Goal: Check status: Check status

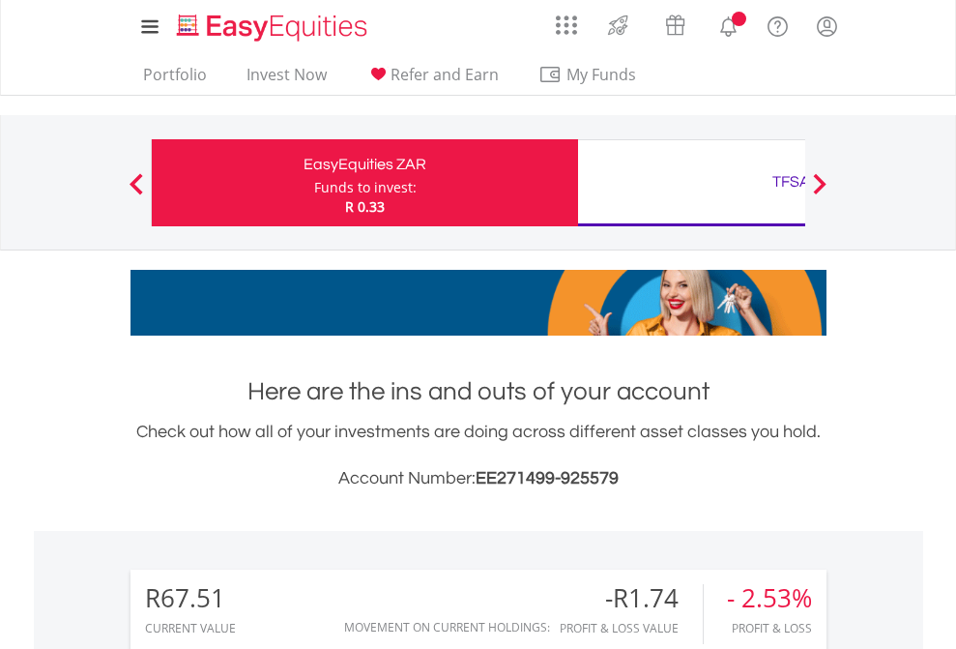
scroll to position [186, 304]
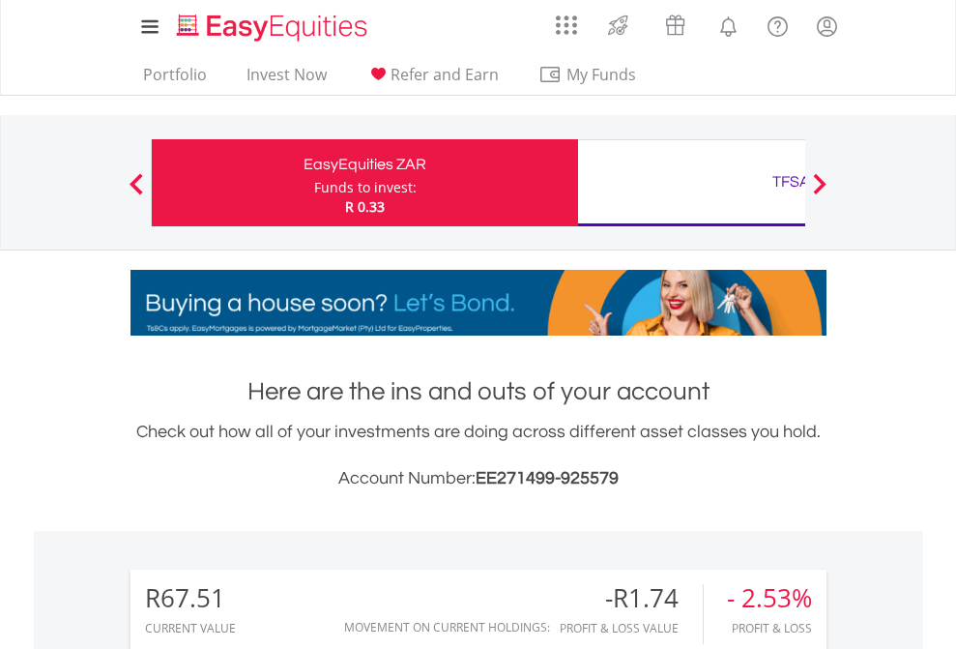
click at [314, 183] on div "Funds to invest:" at bounding box center [365, 187] width 102 height 19
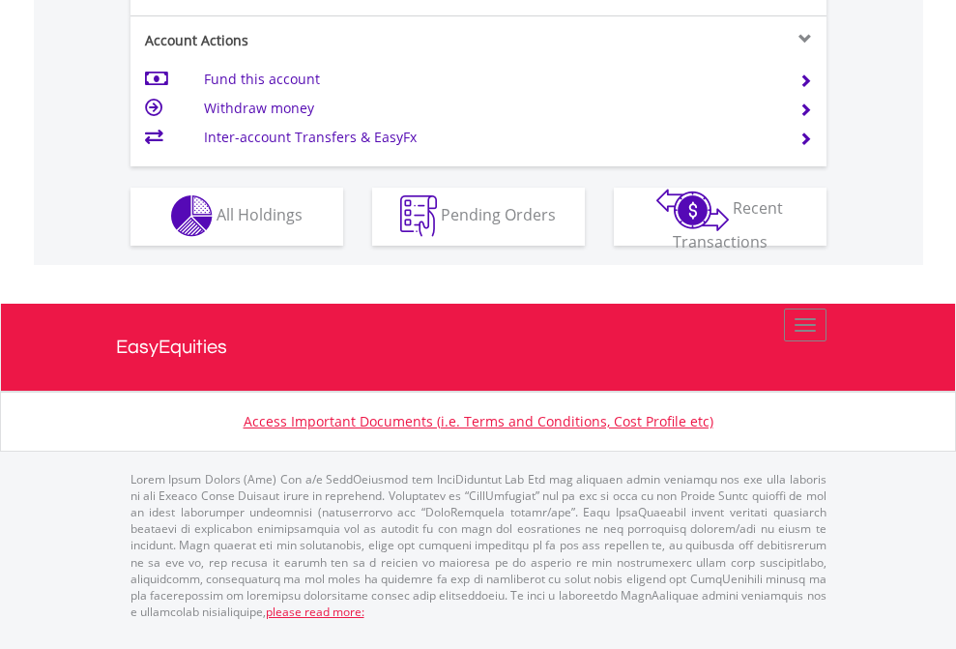
scroll to position [1808, 0]
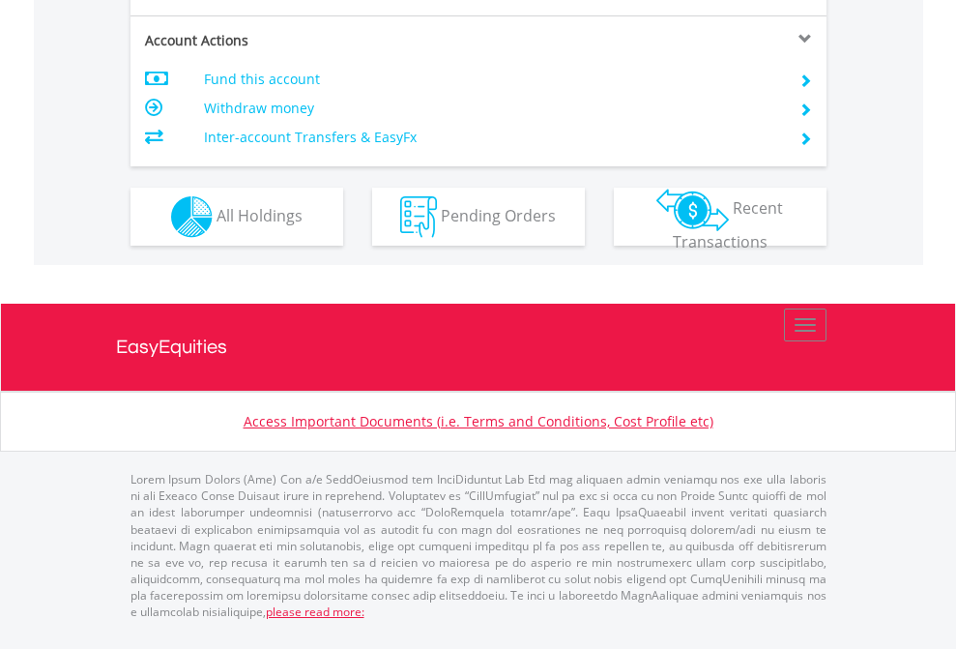
scroll to position [1815, 0]
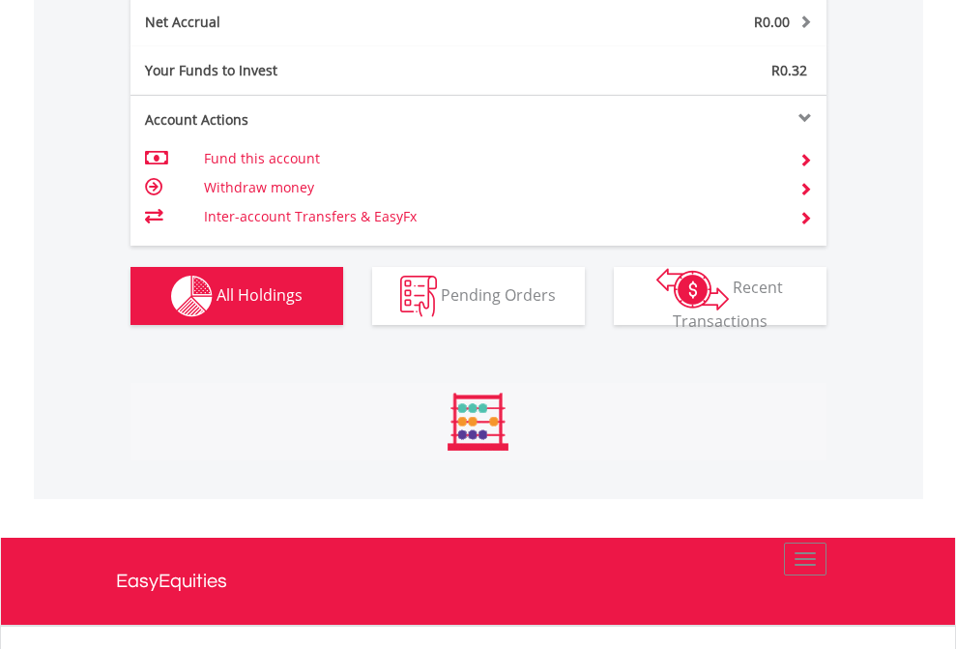
scroll to position [186, 304]
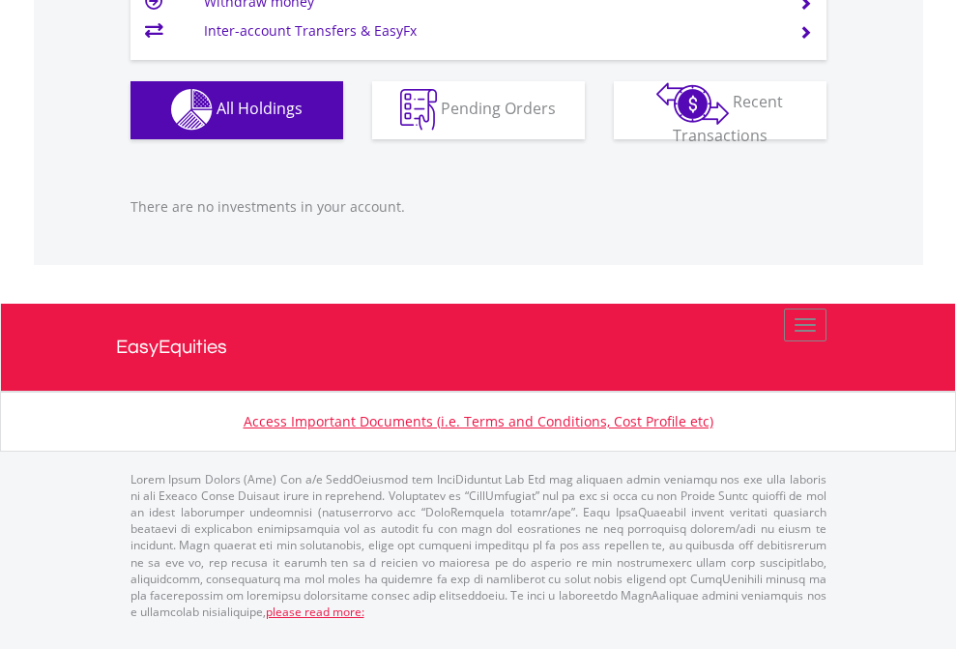
scroll to position [186, 304]
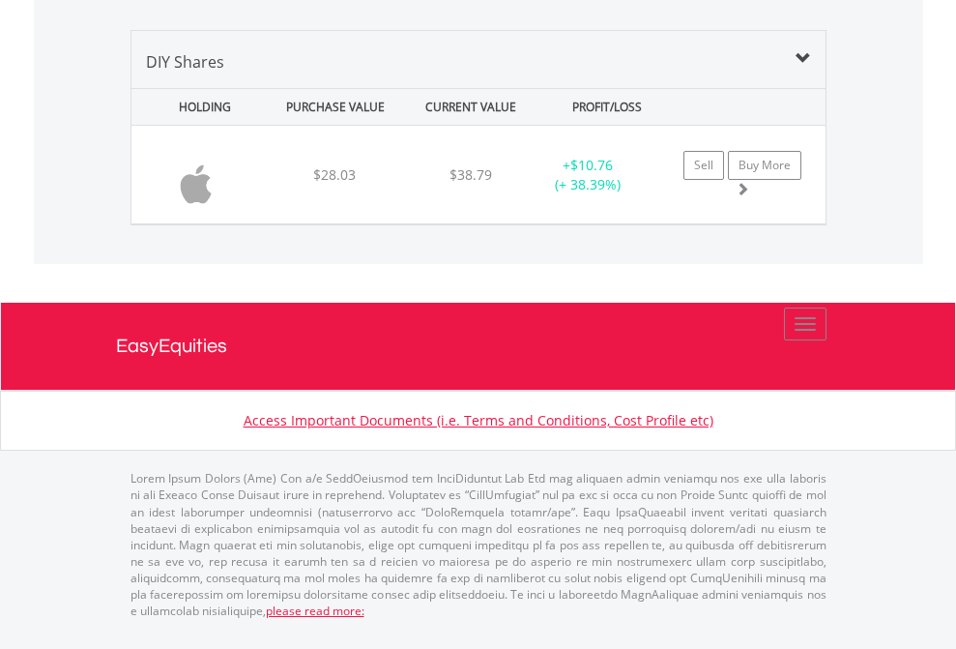
scroll to position [186, 304]
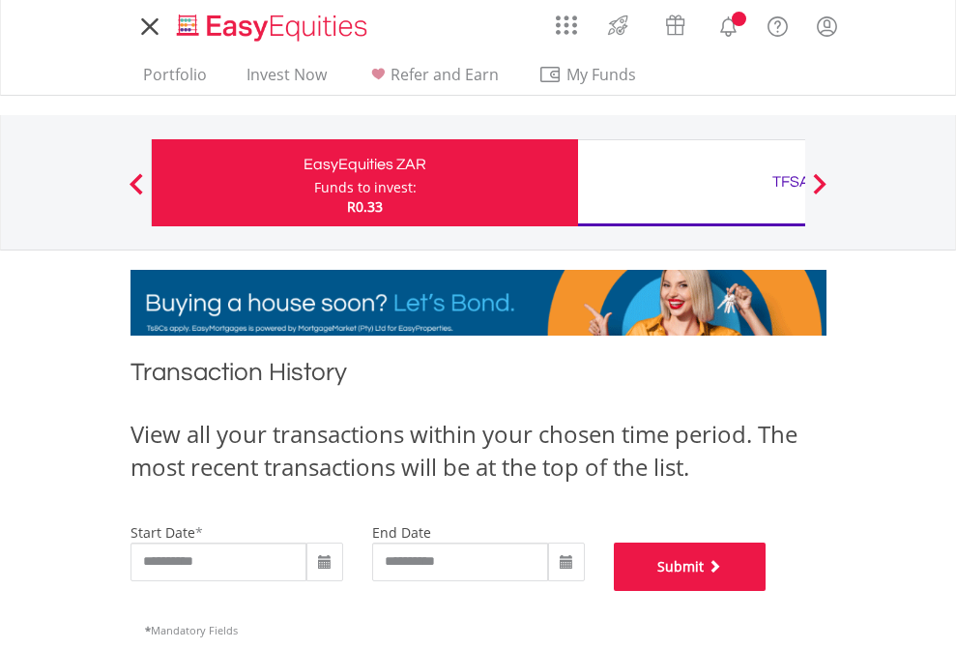
click at [767, 591] on button "Submit" at bounding box center [690, 566] width 153 height 48
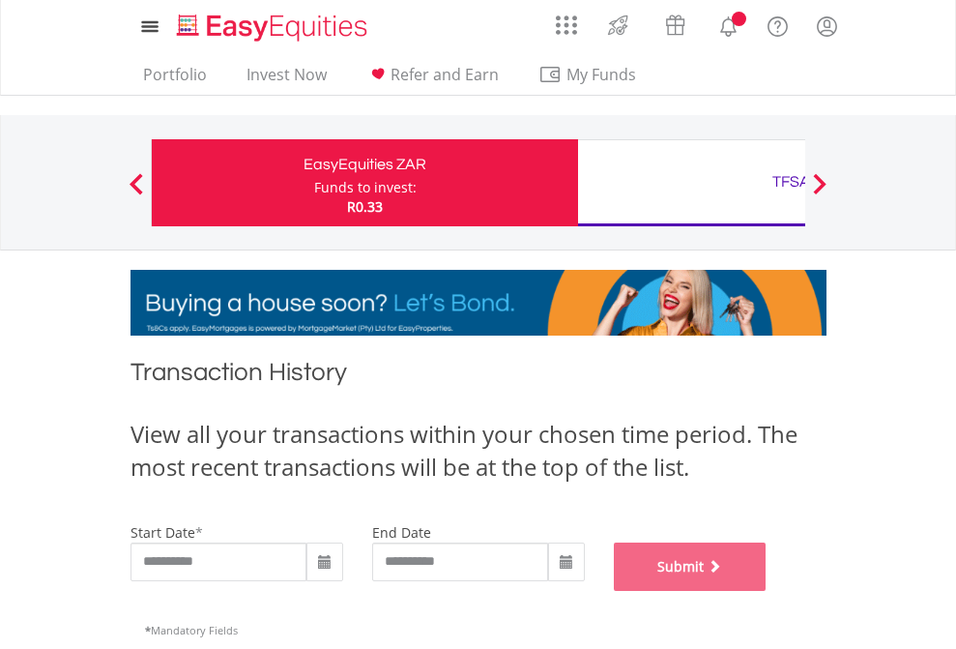
scroll to position [784, 0]
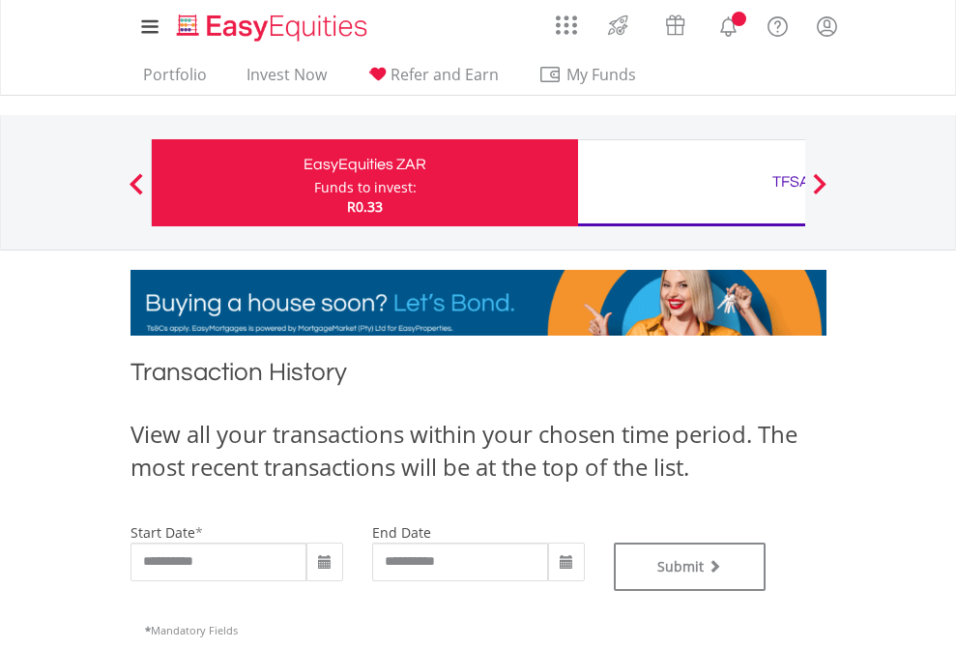
click at [691, 183] on div "TFSA" at bounding box center [791, 181] width 403 height 27
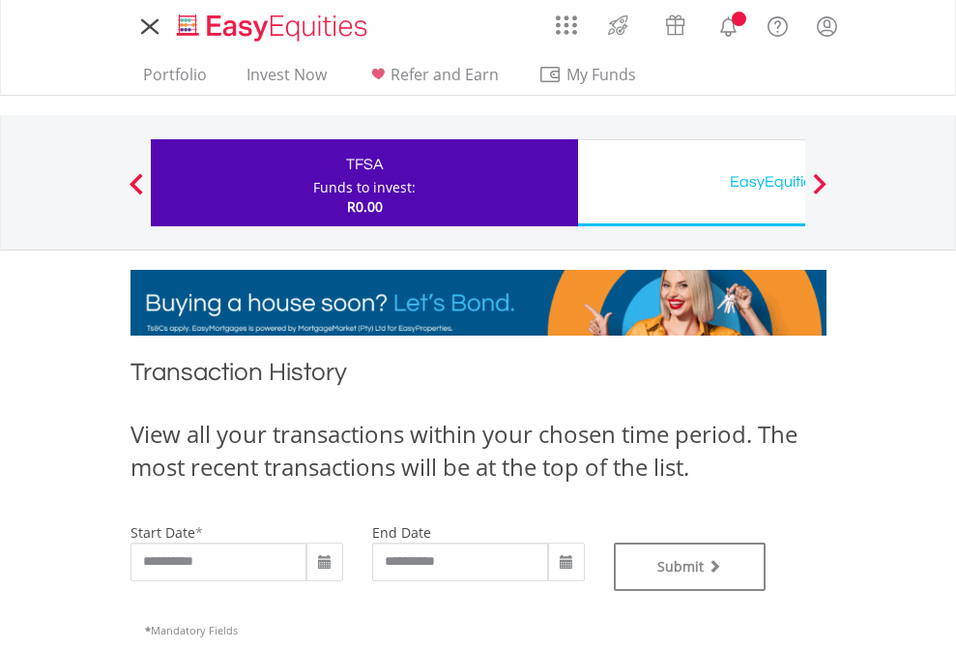
type input "**********"
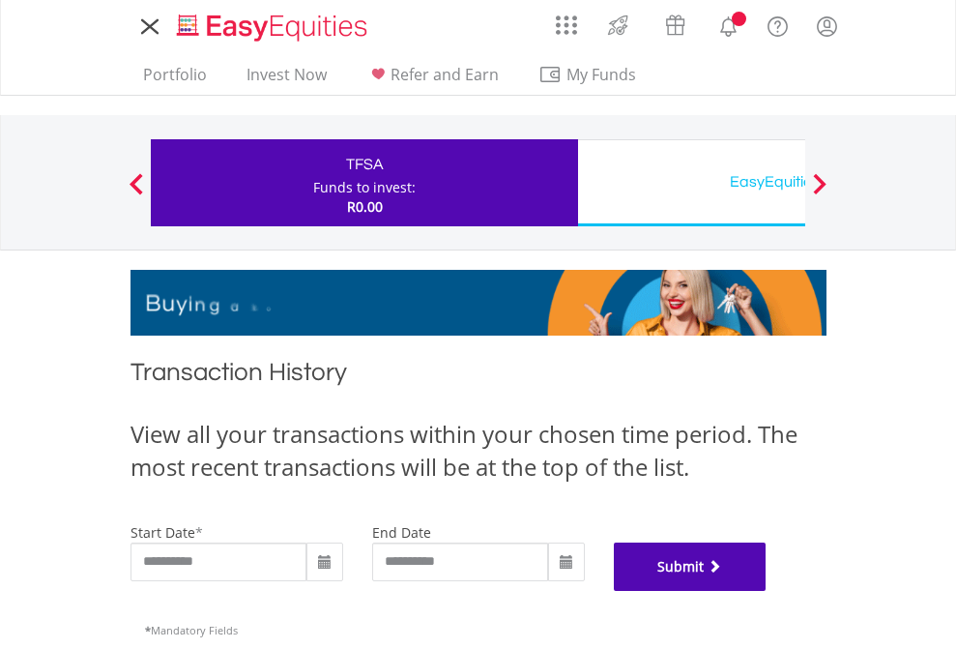
click at [767, 591] on button "Submit" at bounding box center [690, 566] width 153 height 48
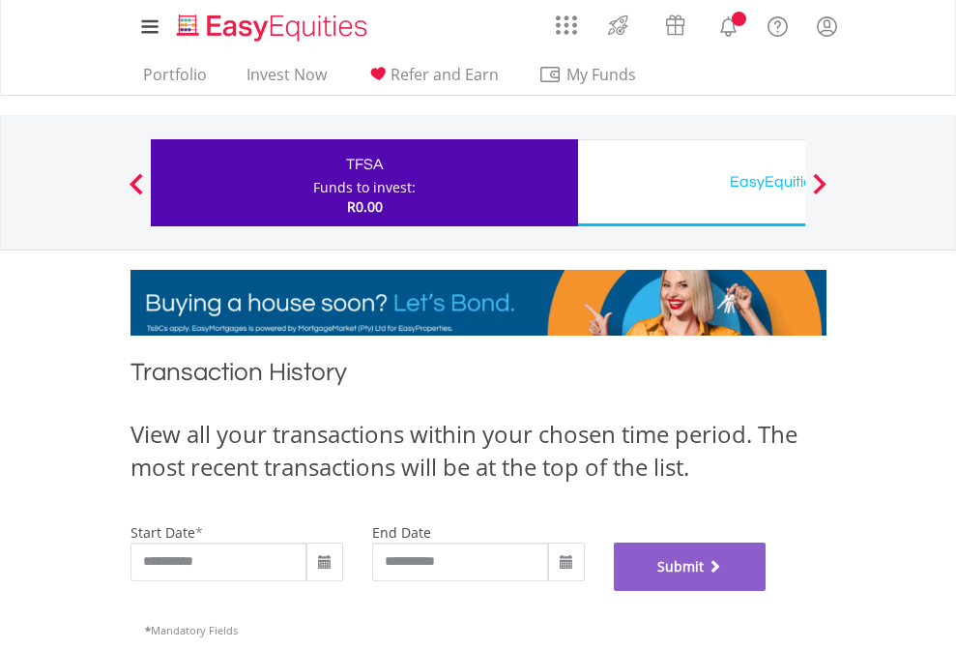
scroll to position [784, 0]
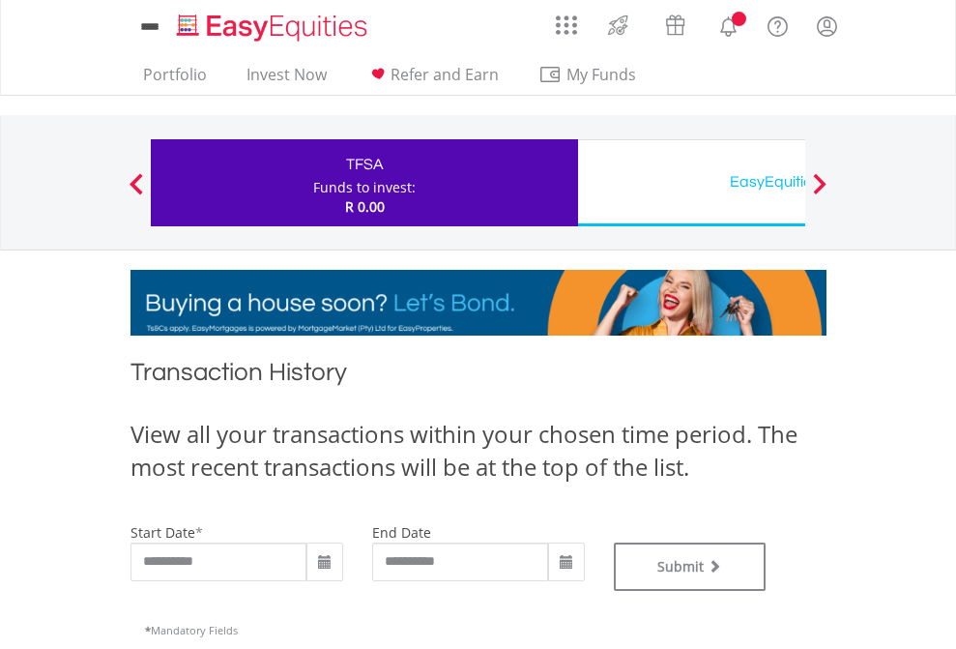
click at [691, 183] on div "EasyEquities USD" at bounding box center [791, 181] width 403 height 27
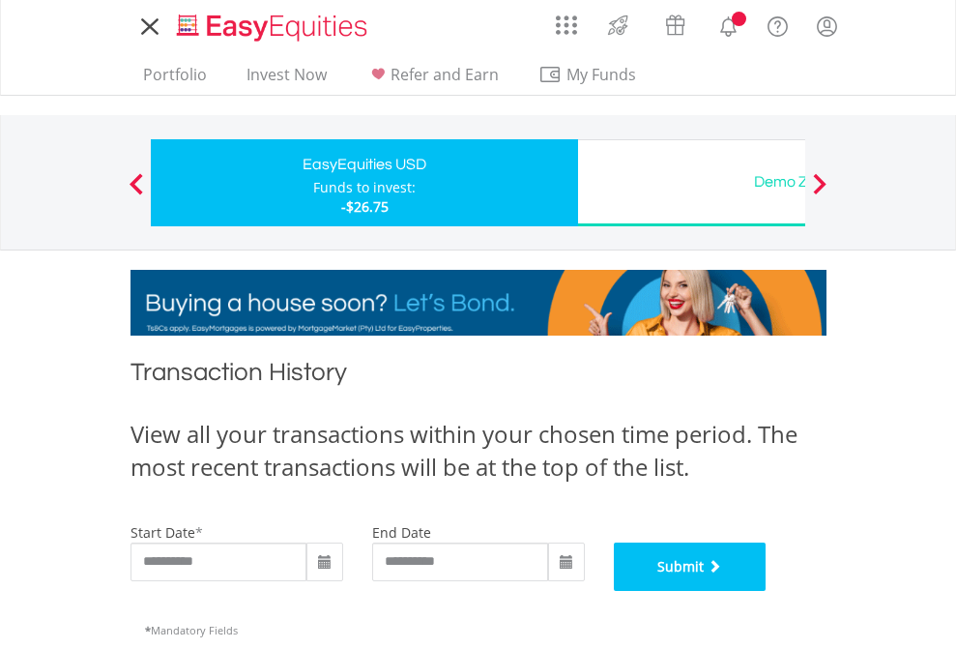
click at [767, 591] on button "Submit" at bounding box center [690, 566] width 153 height 48
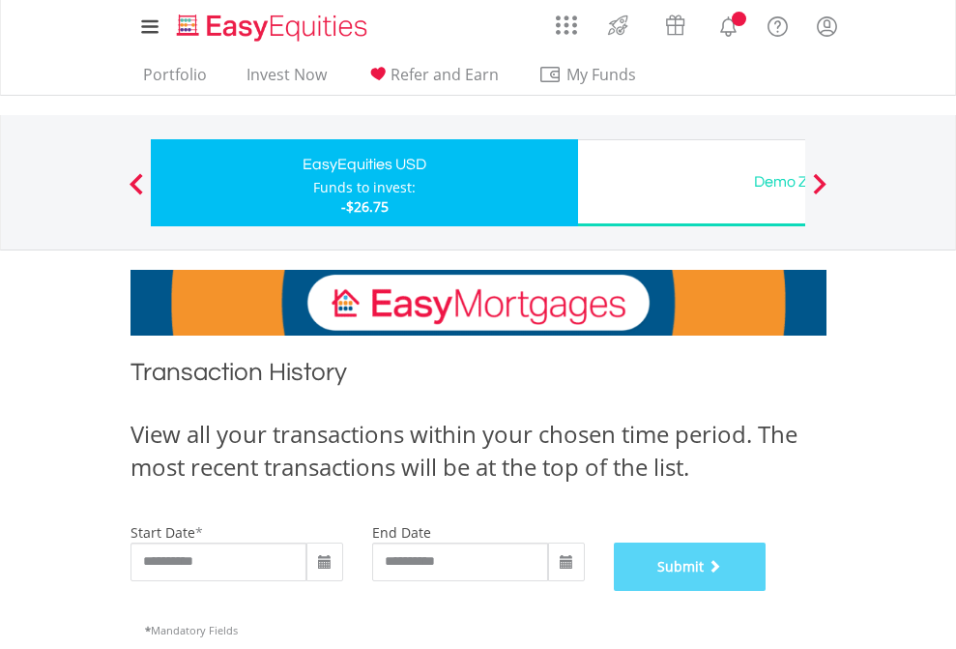
scroll to position [784, 0]
